Goal: Navigation & Orientation: Find specific page/section

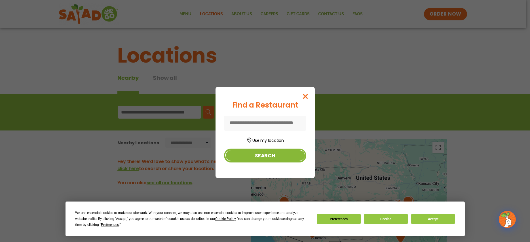
click at [258, 155] on button "Search" at bounding box center [265, 156] width 82 height 14
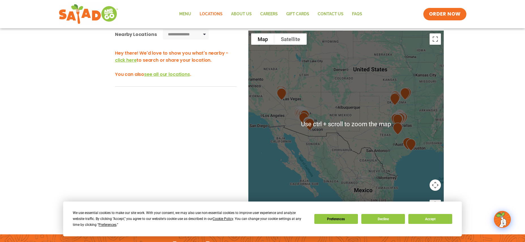
scroll to position [113, 0]
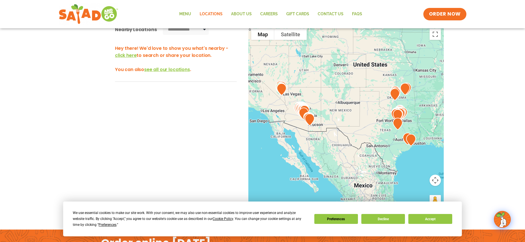
click at [411, 158] on div at bounding box center [347, 120] width 196 height 188
click at [404, 138] on img at bounding box center [411, 140] width 14 height 17
click at [381, 218] on button "Decline" at bounding box center [384, 219] width 44 height 10
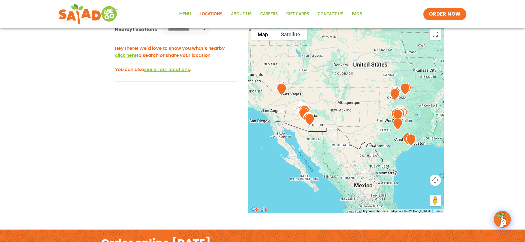
click at [409, 137] on img at bounding box center [411, 140] width 14 height 17
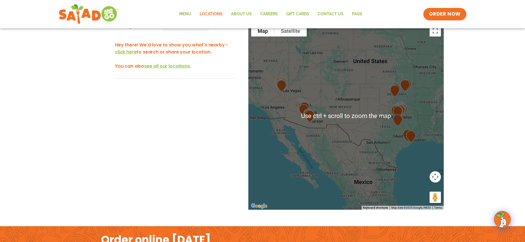
scroll to position [142, 0]
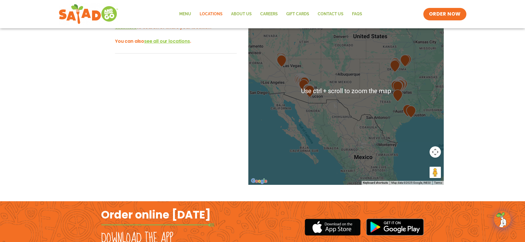
click at [389, 133] on div at bounding box center [347, 91] width 196 height 188
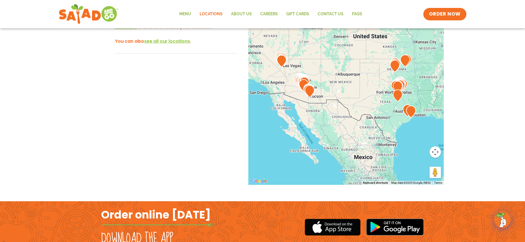
click at [406, 140] on div at bounding box center [347, 91] width 196 height 188
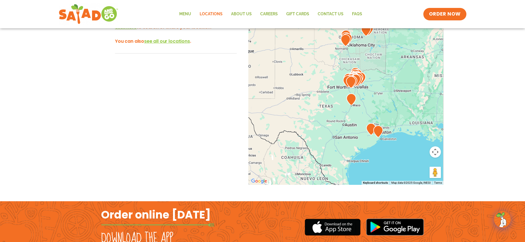
drag, startPoint x: 396, startPoint y: 98, endPoint x: 355, endPoint y: 141, distance: 59.9
click at [355, 141] on div at bounding box center [347, 91] width 196 height 188
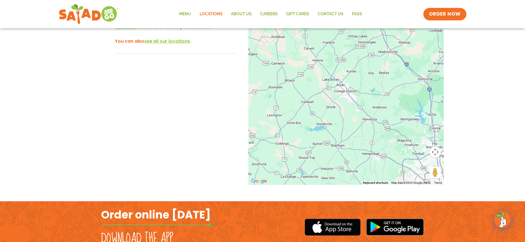
drag, startPoint x: 422, startPoint y: 130, endPoint x: 334, endPoint y: 201, distance: 112.4
click at [334, 203] on body "**********" at bounding box center [262, 73] width 525 height 430
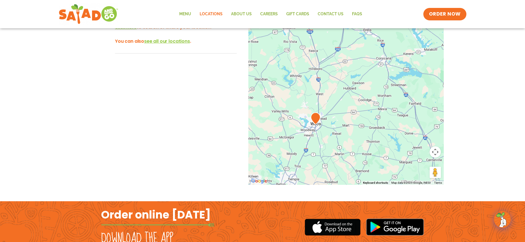
drag, startPoint x: 324, startPoint y: 84, endPoint x: 367, endPoint y: 192, distance: 115.6
click at [371, 230] on body "**********" at bounding box center [262, 73] width 525 height 430
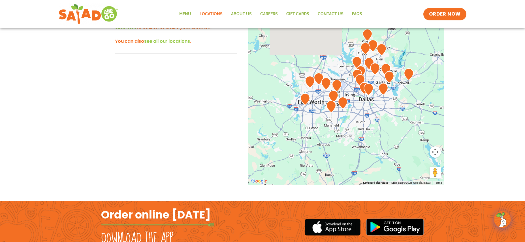
drag, startPoint x: 364, startPoint y: 106, endPoint x: 380, endPoint y: 225, distance: 120.6
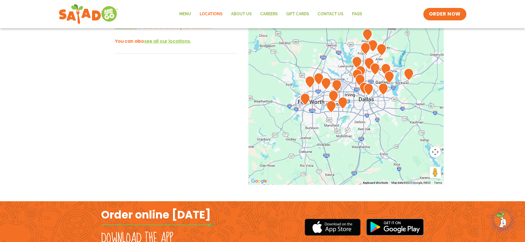
click at [380, 227] on body "**********" at bounding box center [262, 73] width 525 height 430
